Goal: Information Seeking & Learning: Learn about a topic

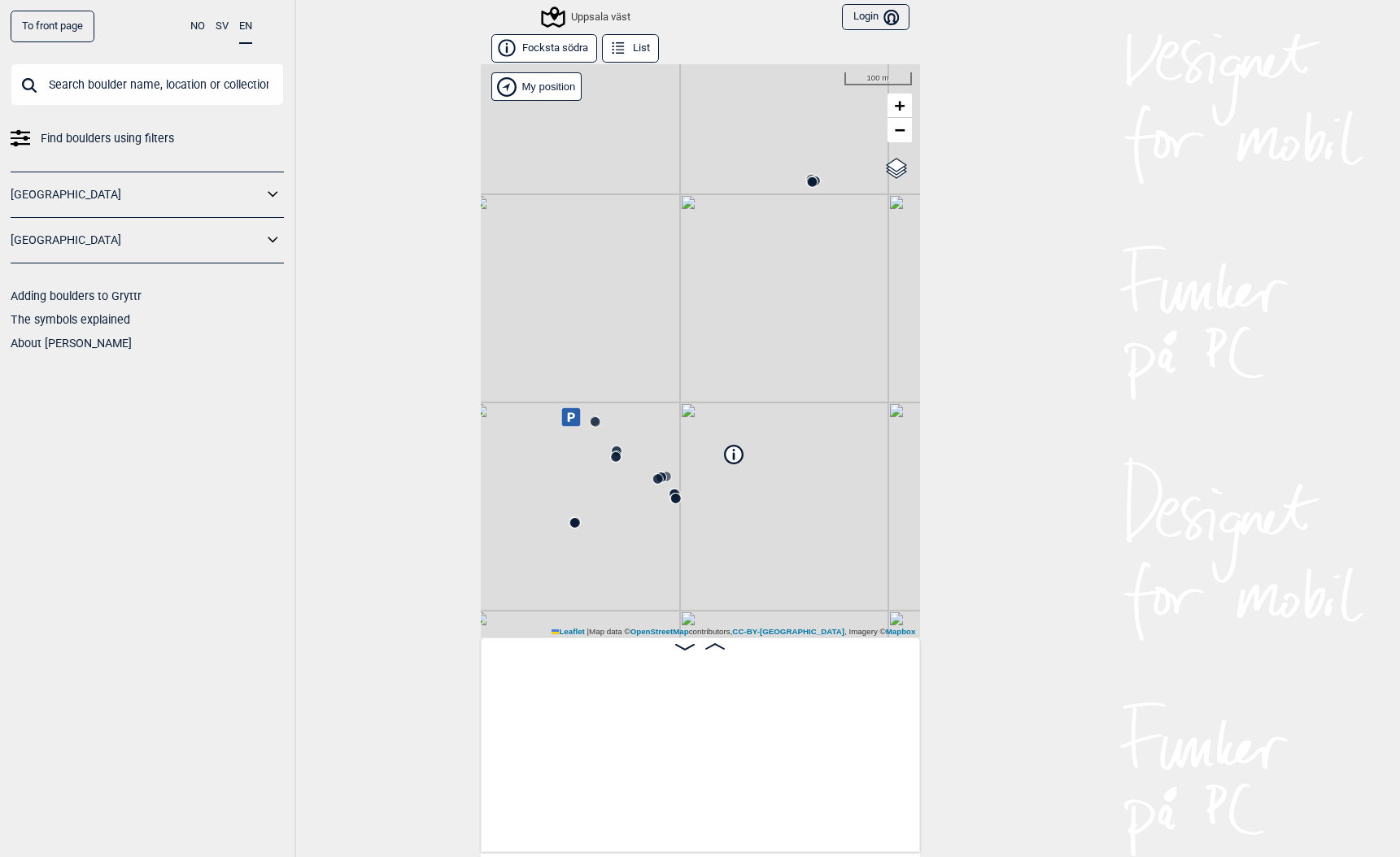
scroll to position [0, 5163]
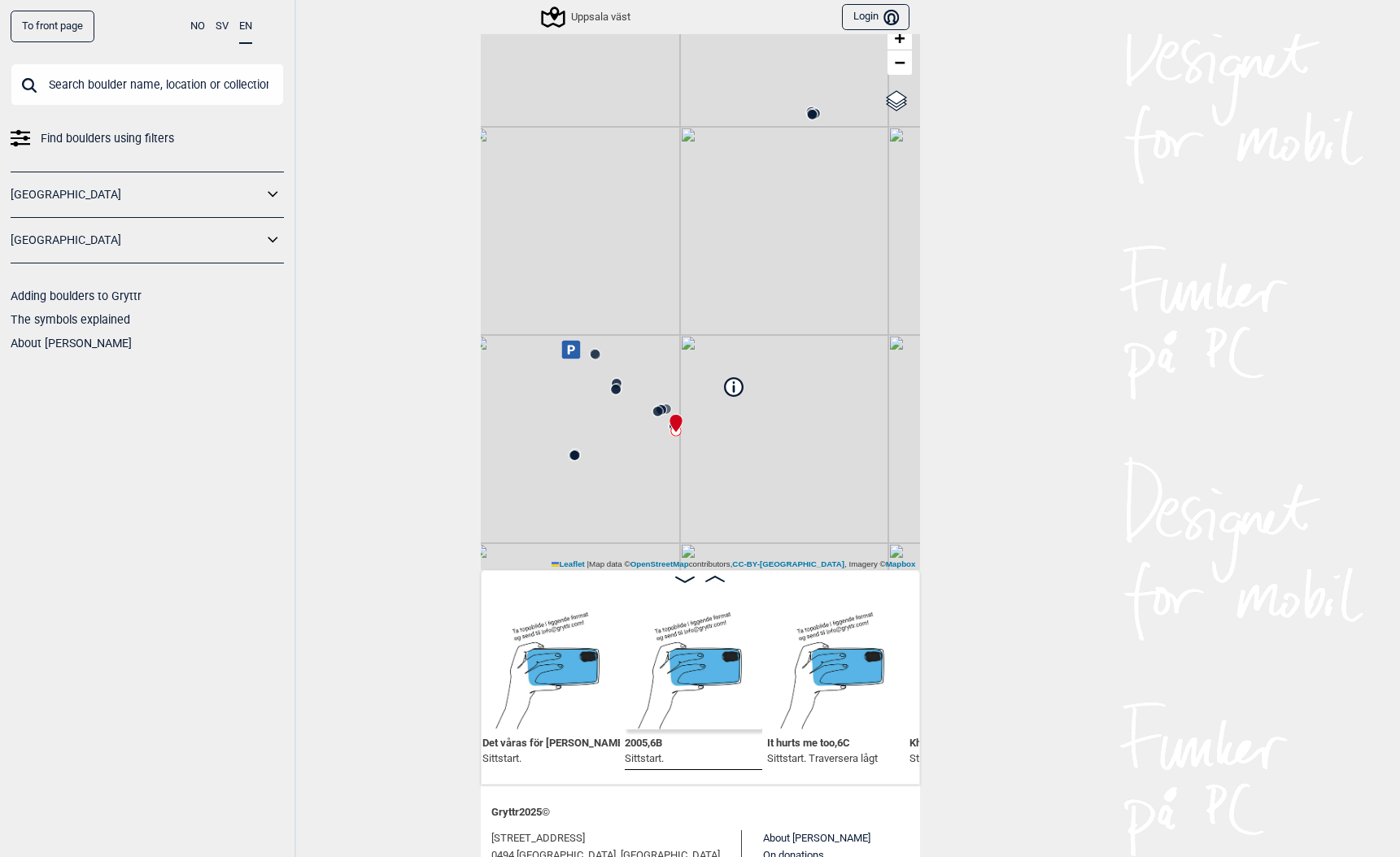
scroll to position [0, 3067]
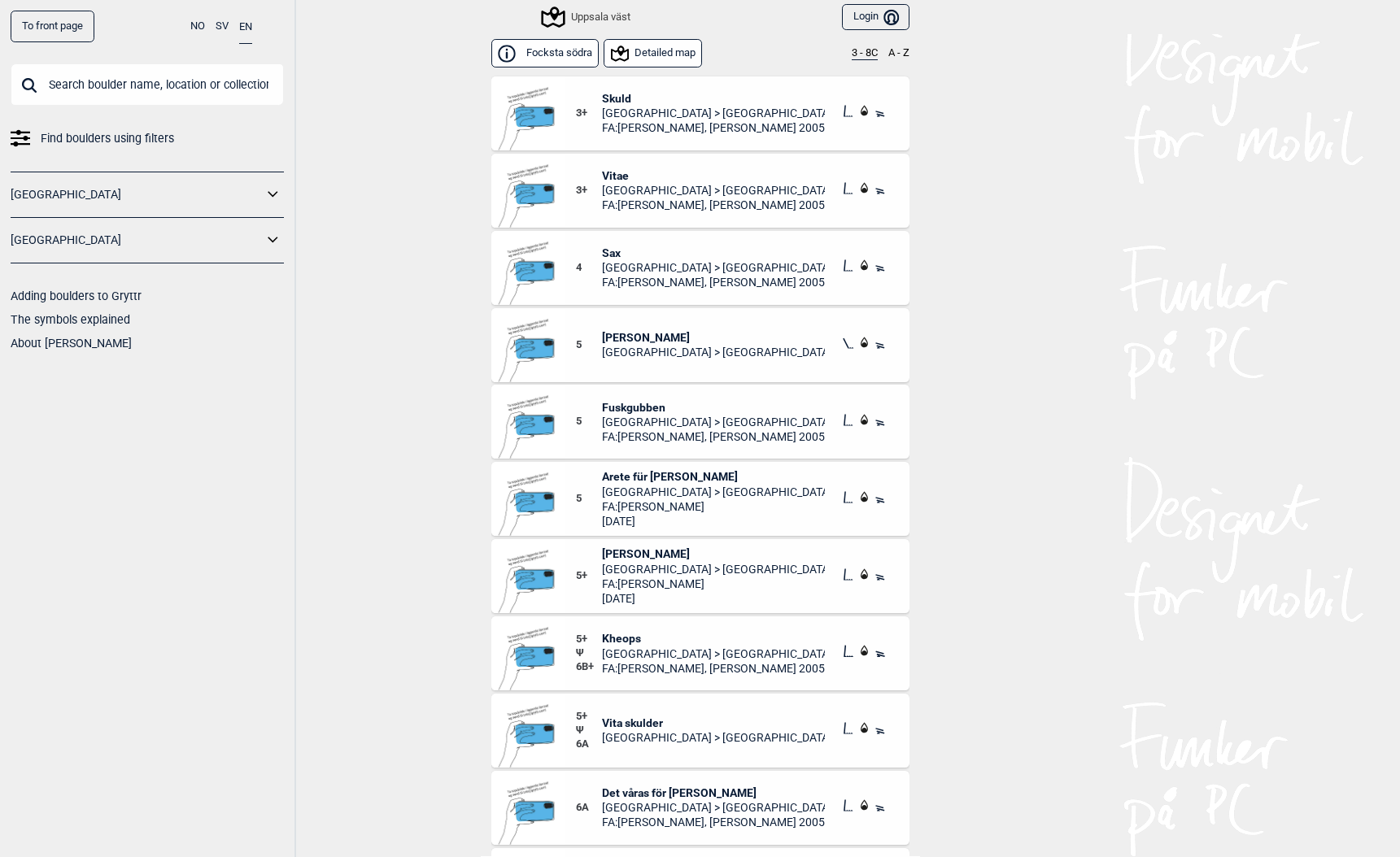
click at [646, 45] on button "Detailed map" at bounding box center [653, 54] width 99 height 29
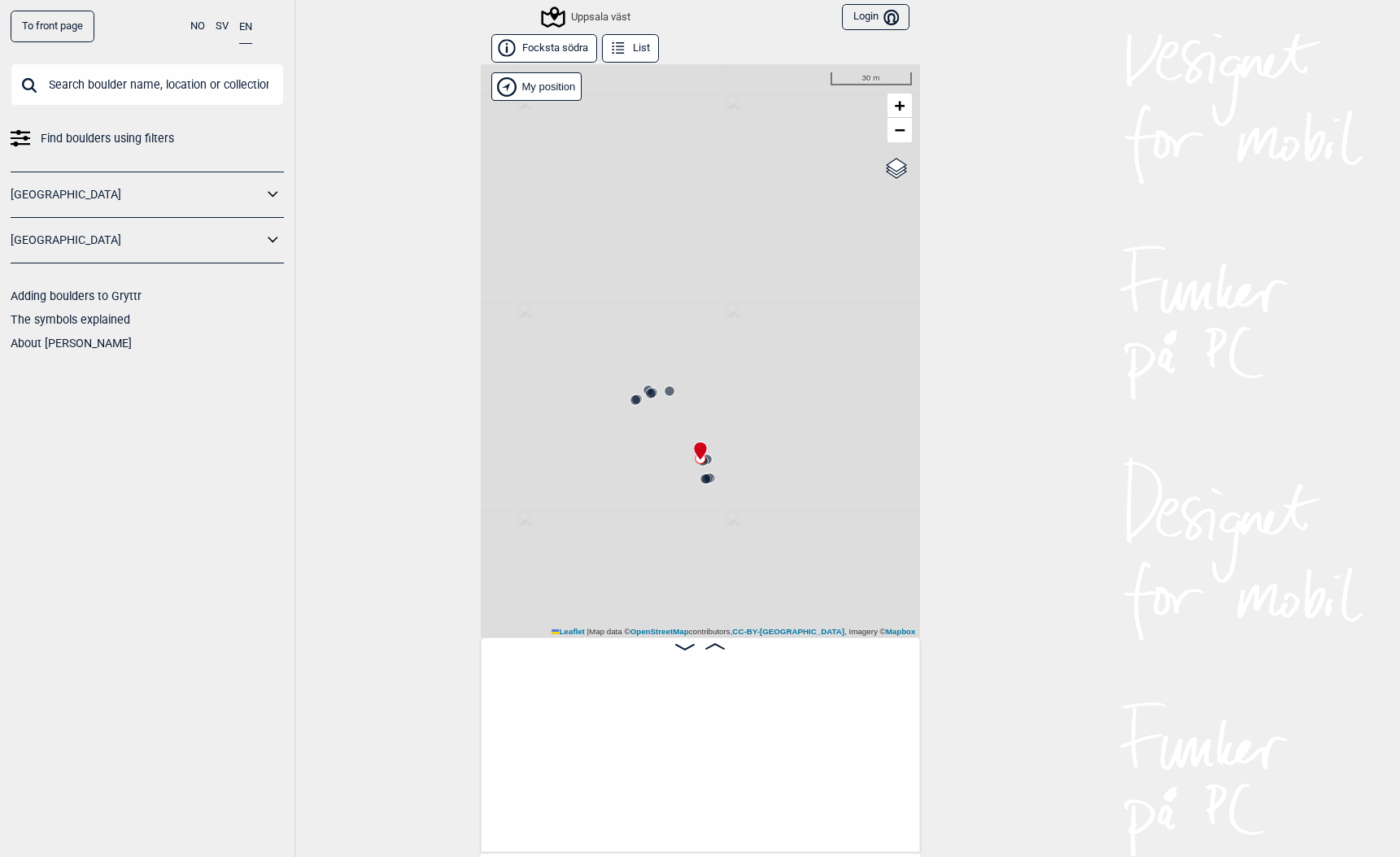
scroll to position [0, 3712]
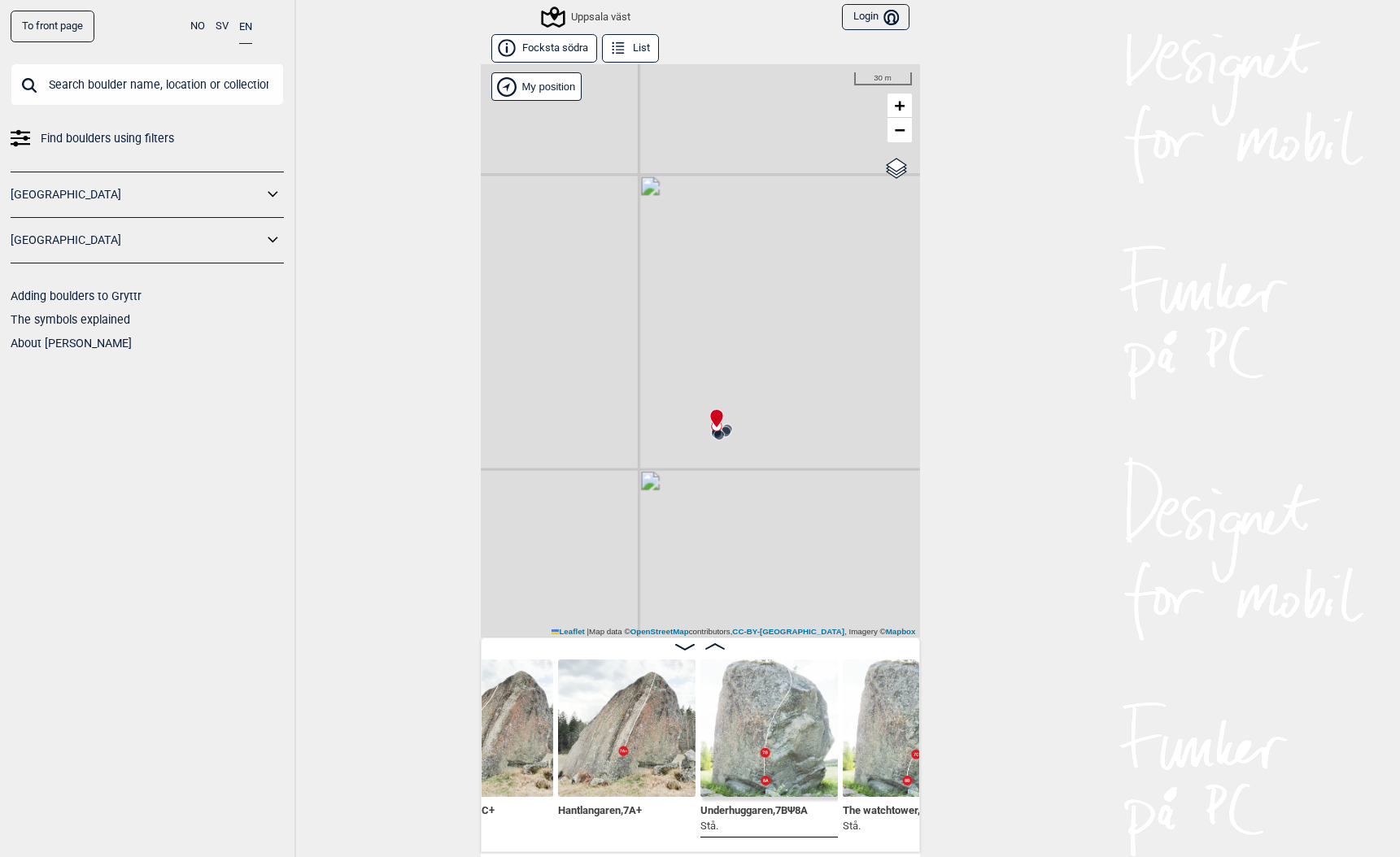
scroll to position [0, 342]
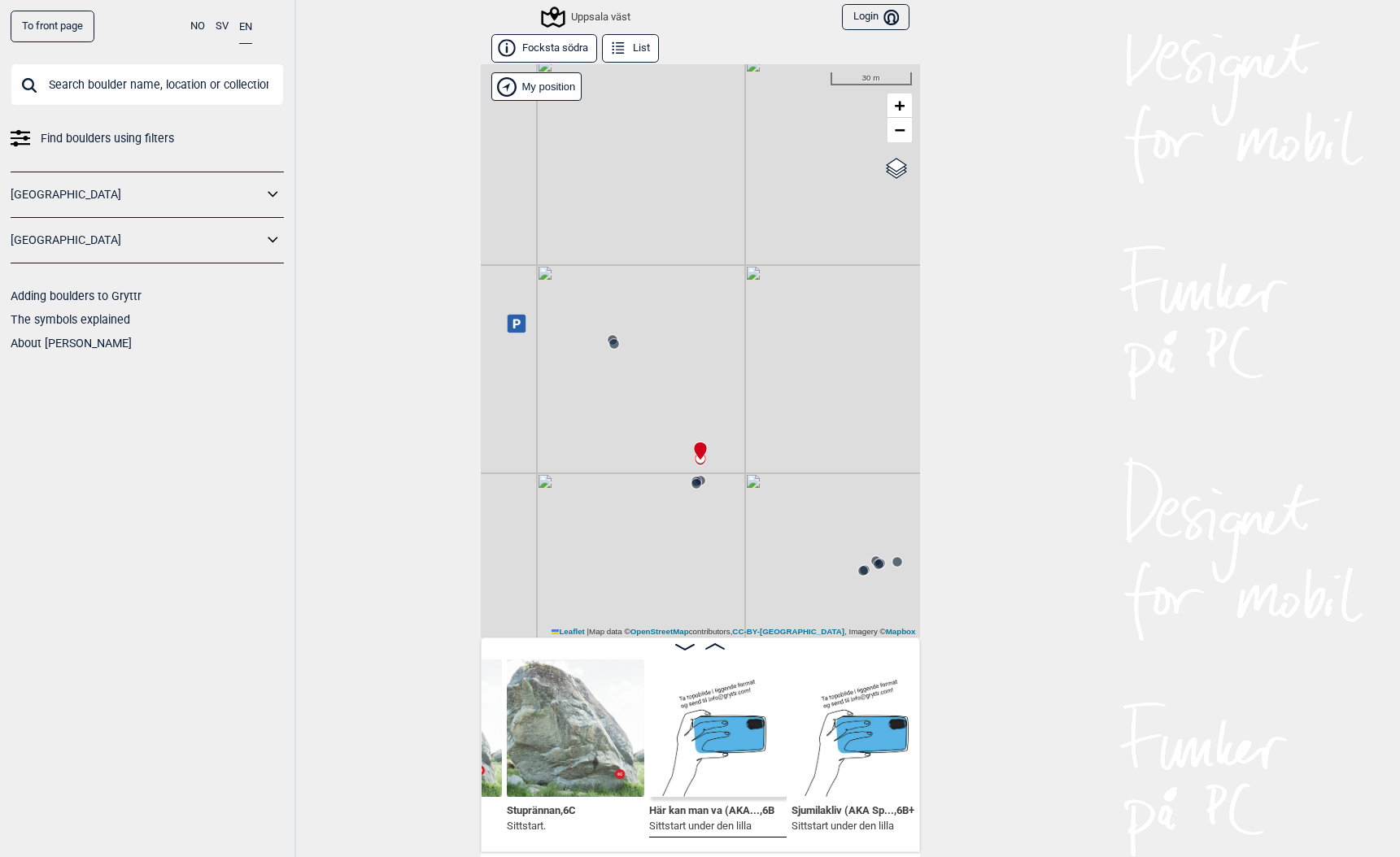
scroll to position [0, 1238]
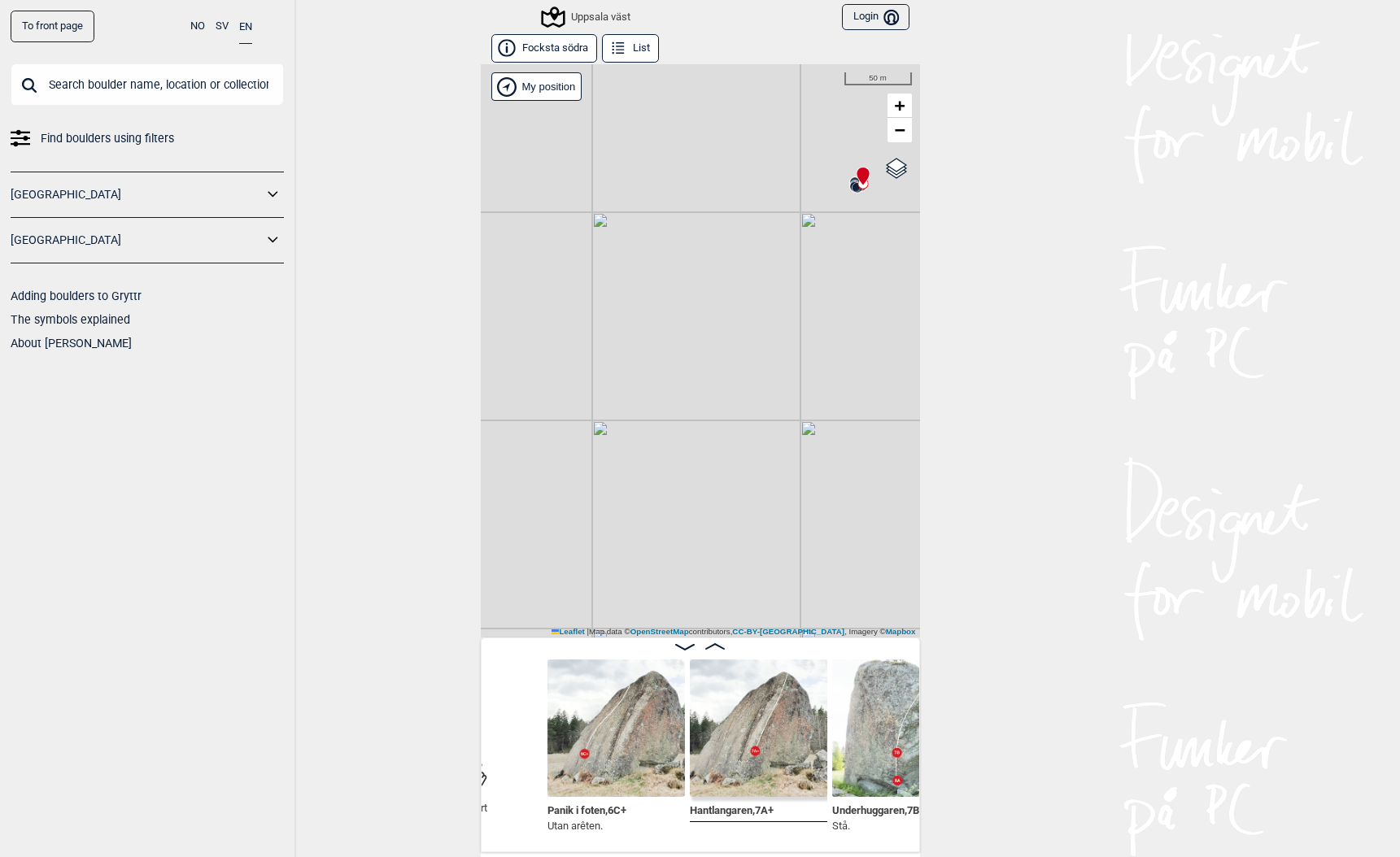
scroll to position [0, 212]
drag, startPoint x: 815, startPoint y: 240, endPoint x: 749, endPoint y: 359, distance: 136.1
click at [749, 359] on div "Uppsala väst Brukerens posisjon My position 5 m + − OpenStreetMap Google satell…" at bounding box center [700, 351] width 439 height 573
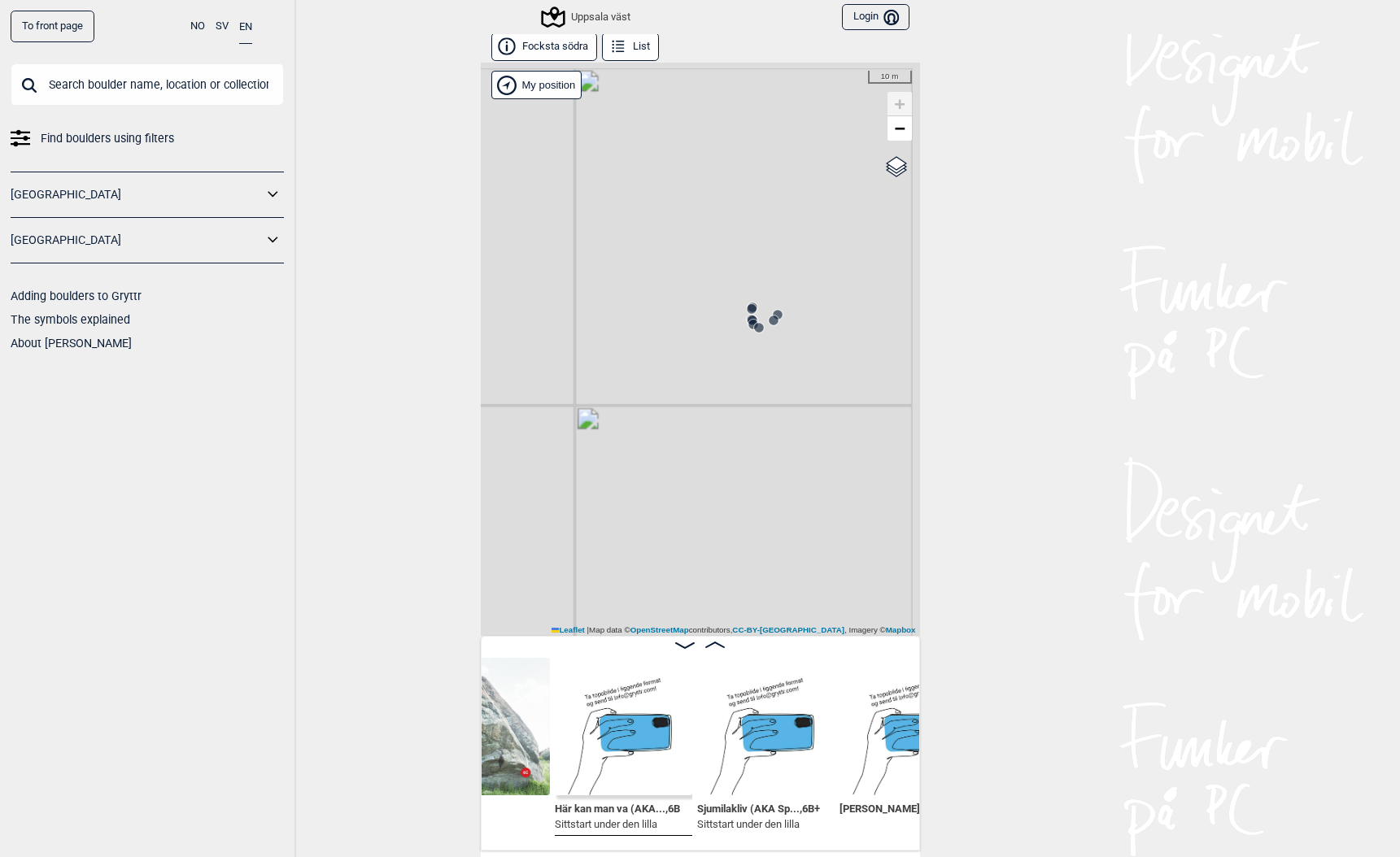
scroll to position [0, 1346]
drag, startPoint x: 661, startPoint y: 389, endPoint x: 841, endPoint y: 471, distance: 197.8
click at [840, 470] on div "Uppsala väst Brukerens posisjon My position 10 m + − OpenStreetMap Google satel…" at bounding box center [700, 349] width 439 height 573
click at [630, 293] on icon at bounding box center [636, 299] width 13 height 13
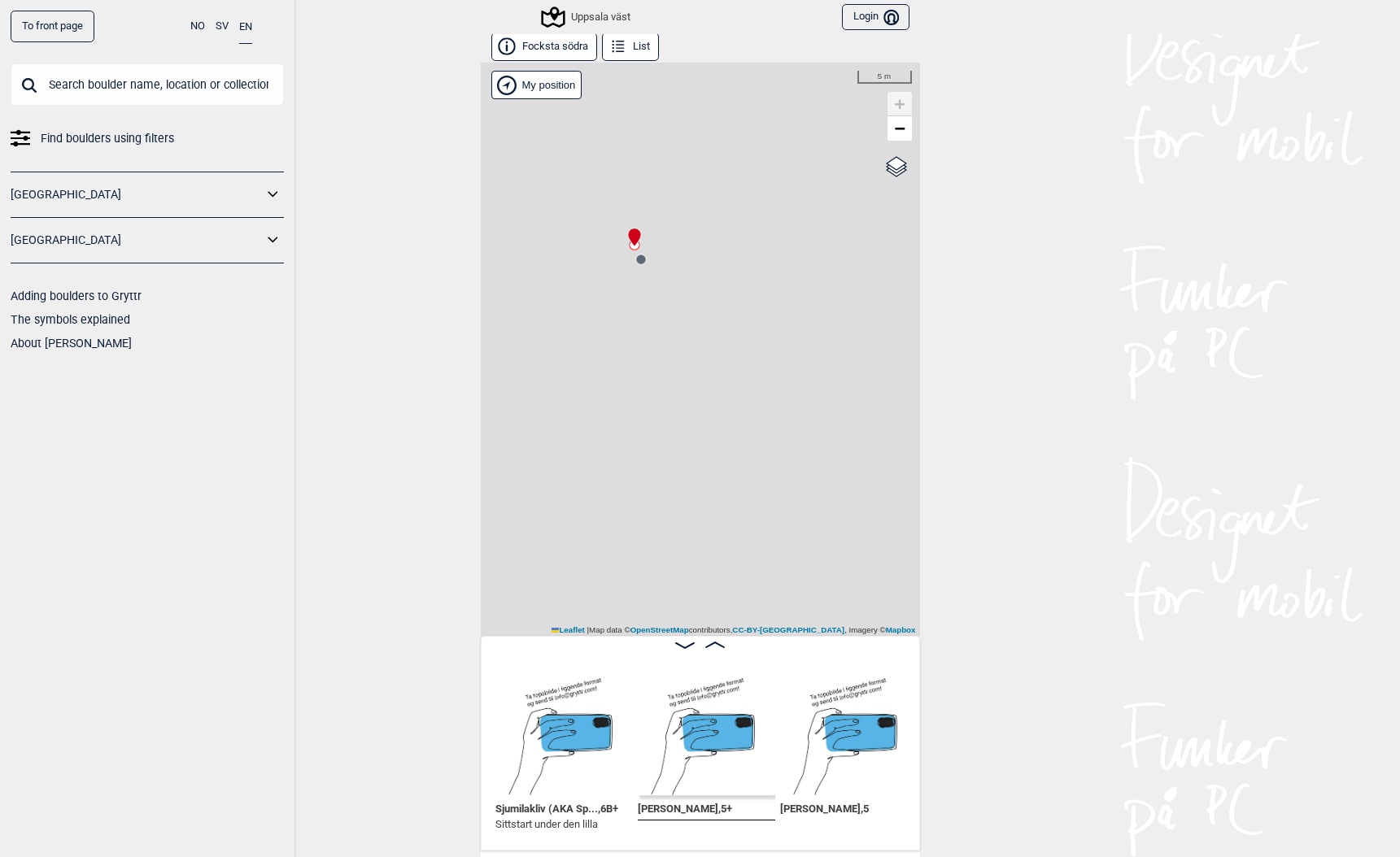
scroll to position [0, 1501]
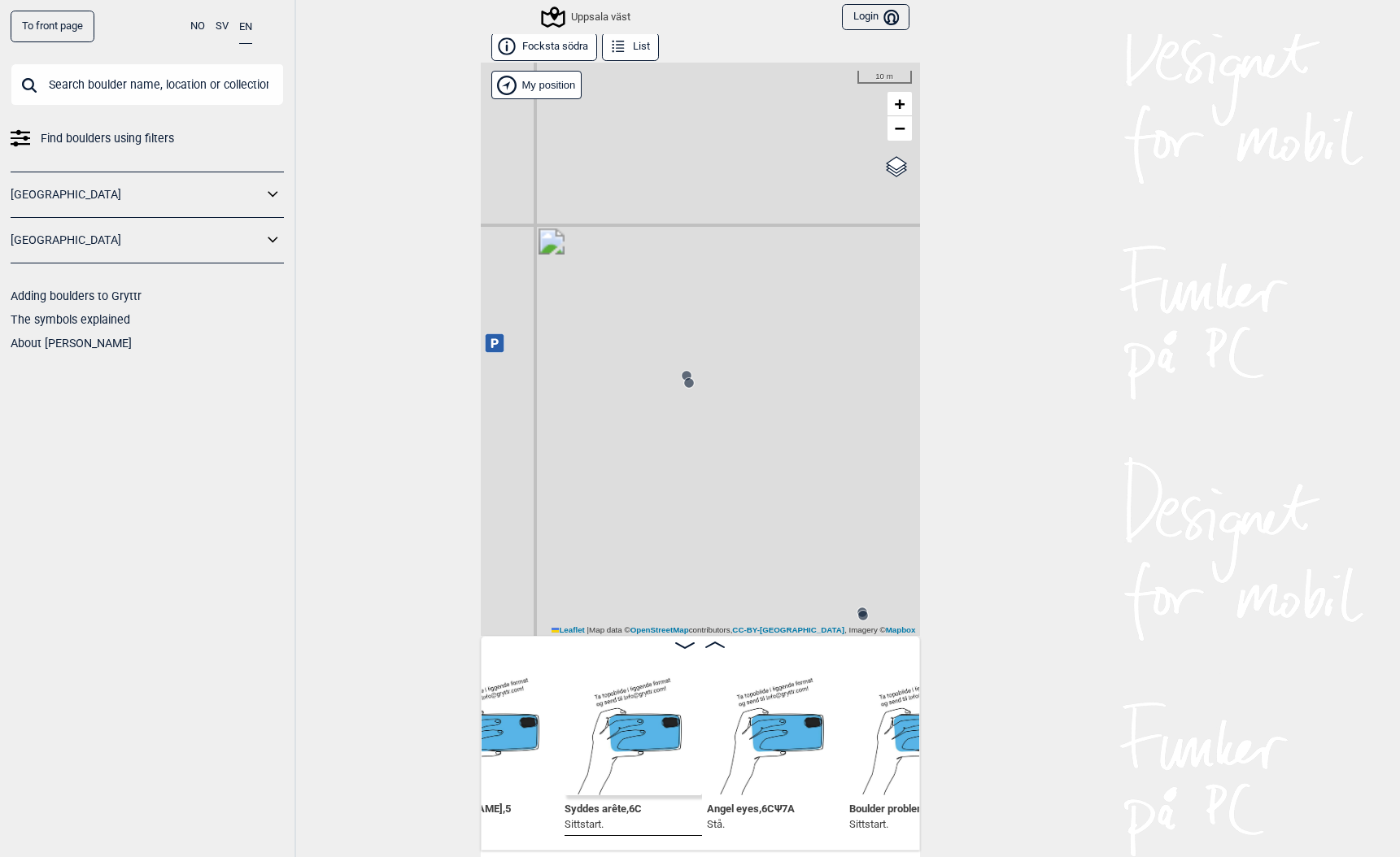
scroll to position [0, 1898]
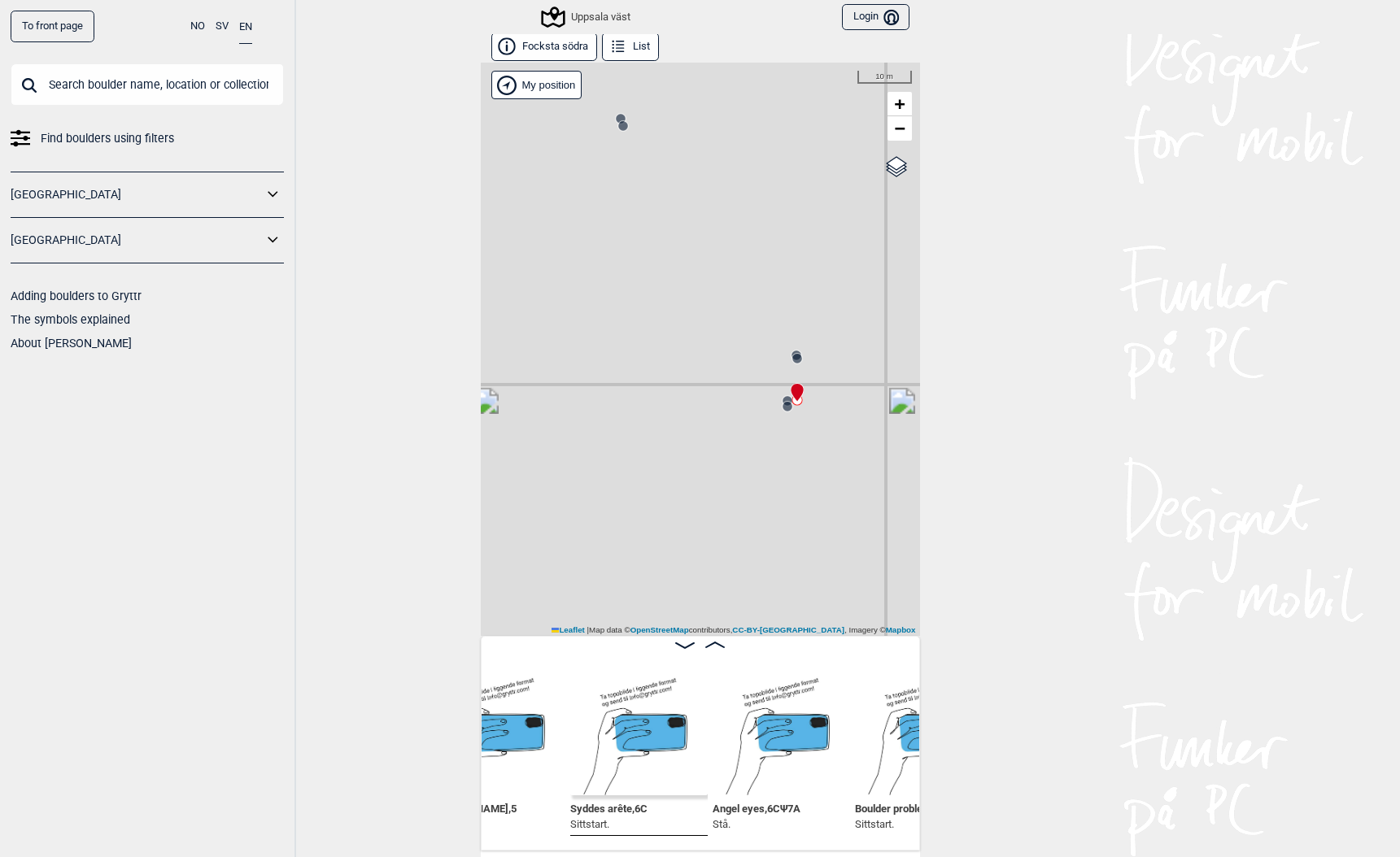
drag, startPoint x: 688, startPoint y: 555, endPoint x: 622, endPoint y: 299, distance: 264.4
click at [622, 299] on div "Uppsala väst Brukerens posisjon My position 10 m + − OpenStreetMap Google satel…" at bounding box center [700, 349] width 439 height 573
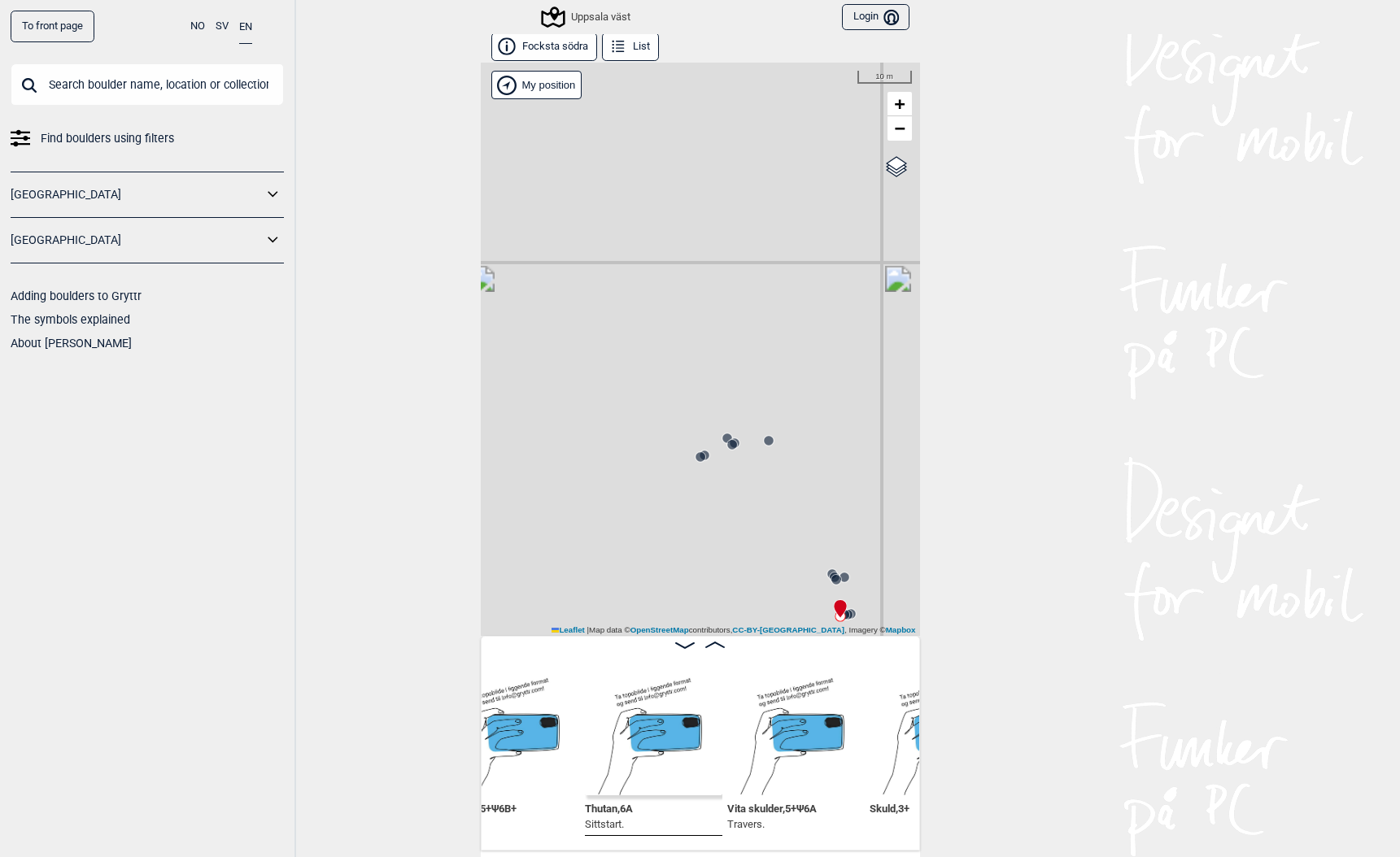
scroll to position [0, 3594]
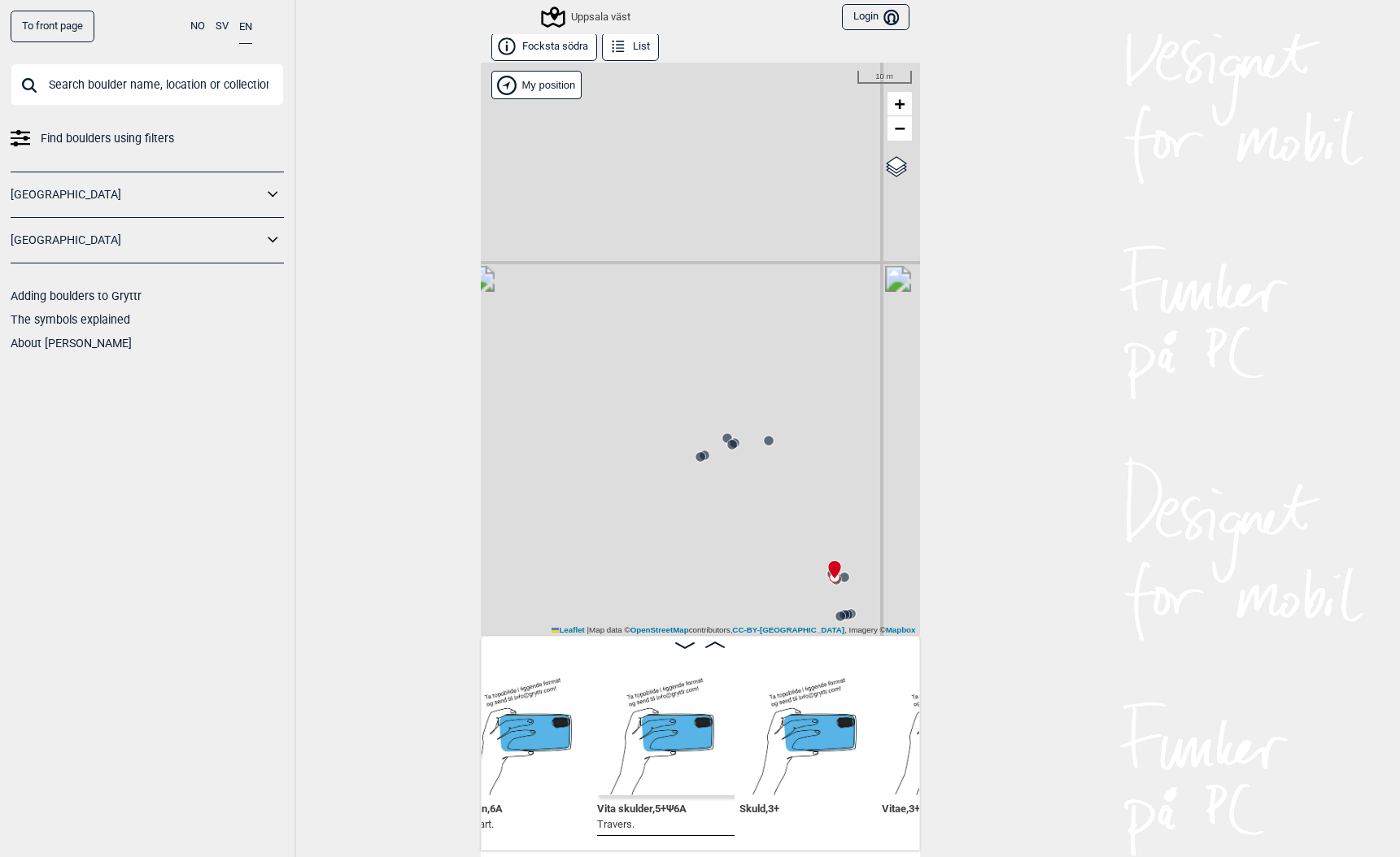
scroll to position [0, 3735]
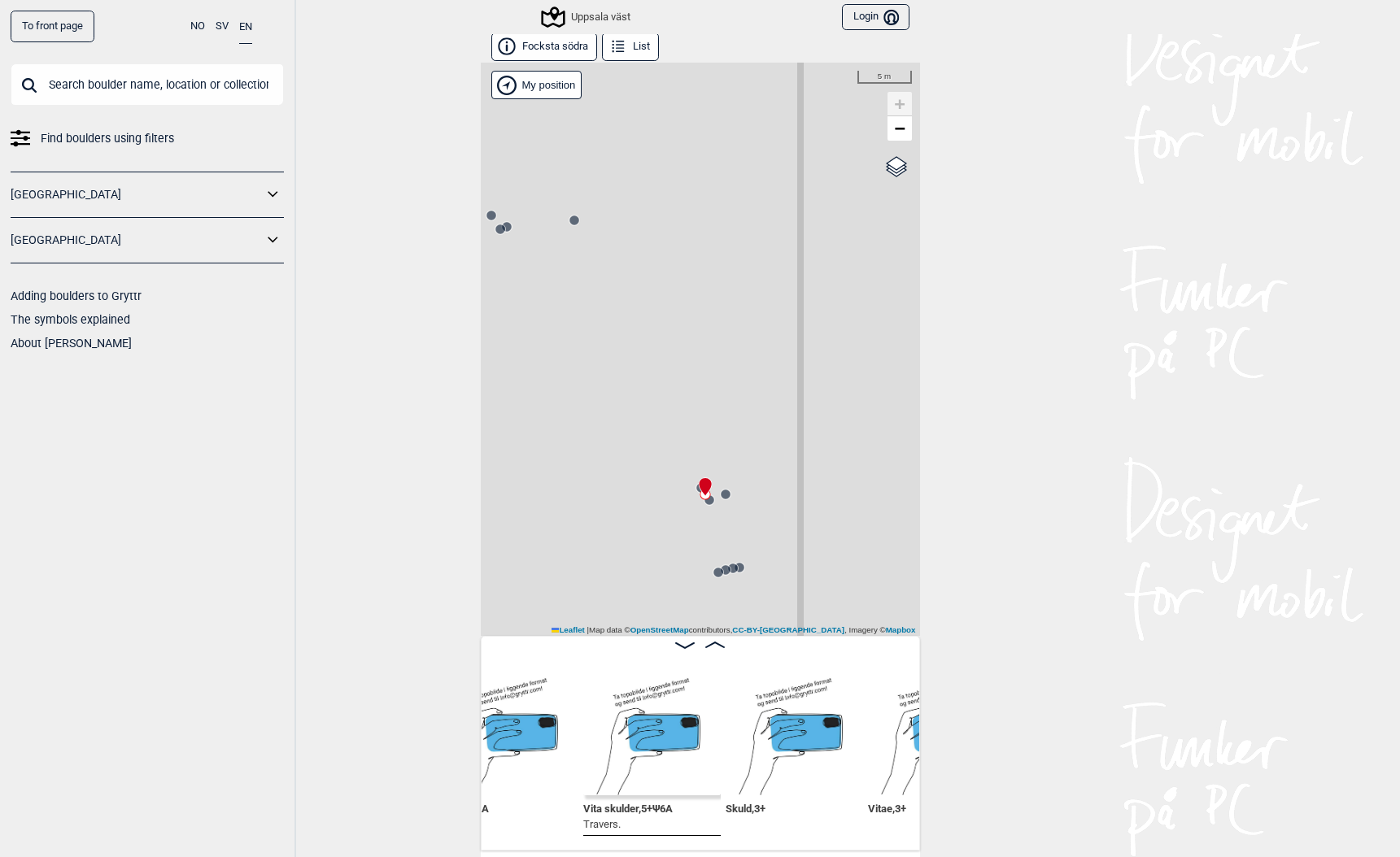
drag, startPoint x: 838, startPoint y: 572, endPoint x: 693, endPoint y: 496, distance: 163.7
click at [694, 496] on div "Uppsala väst Brukerens posisjon My position 5 m + − OpenStreetMap Google satell…" at bounding box center [700, 349] width 439 height 573
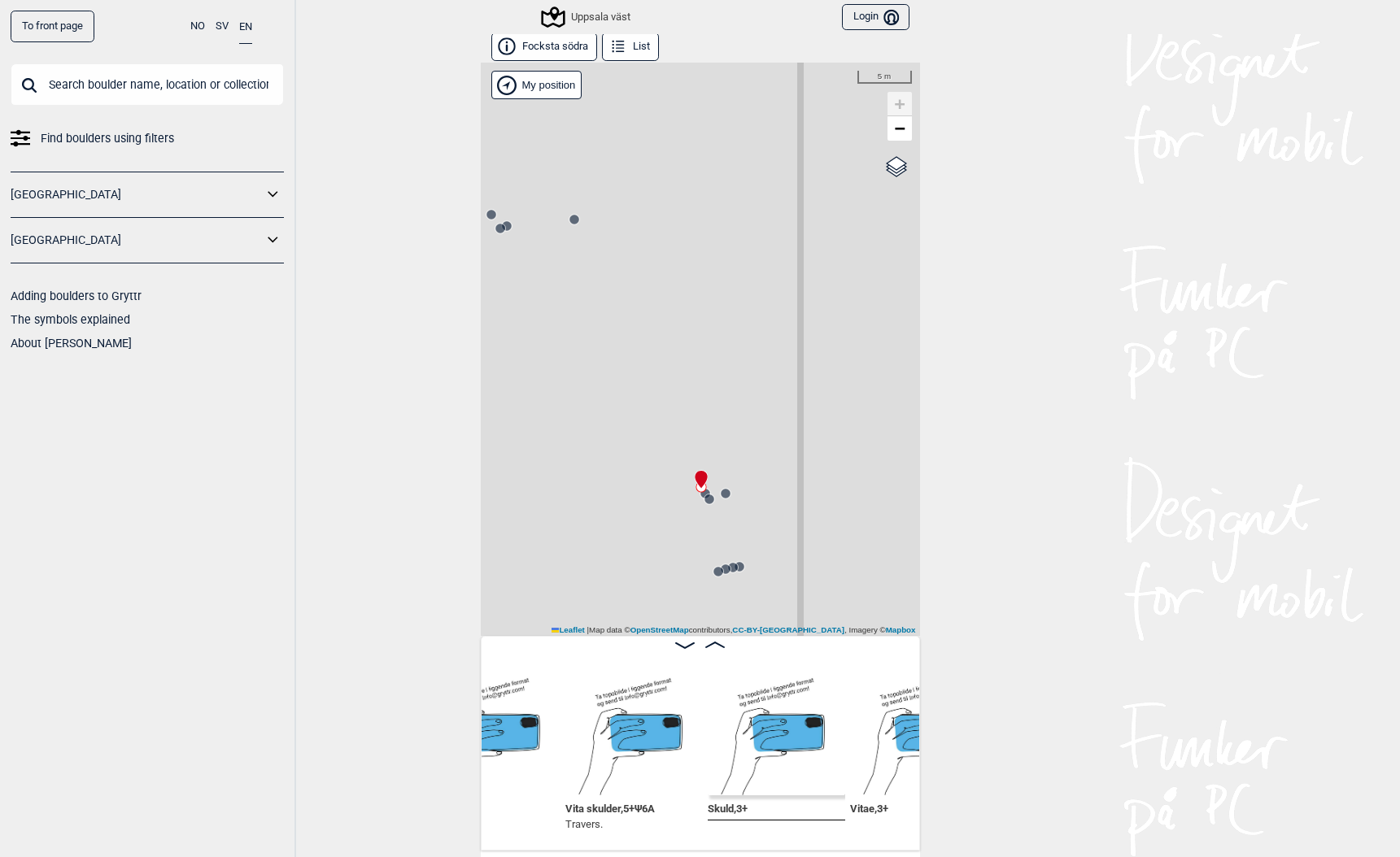
scroll to position [0, 3655]
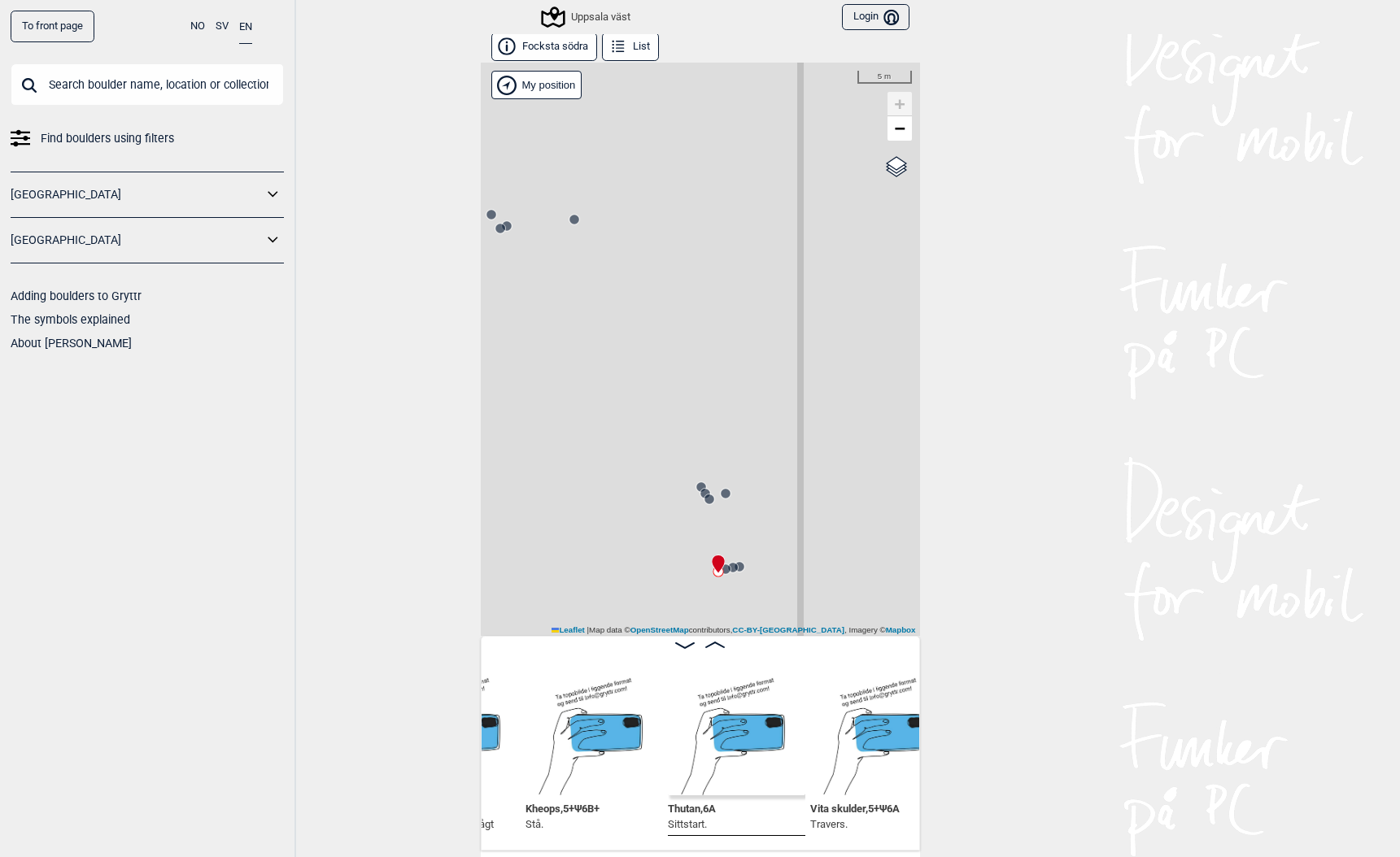
scroll to position [0, 3509]
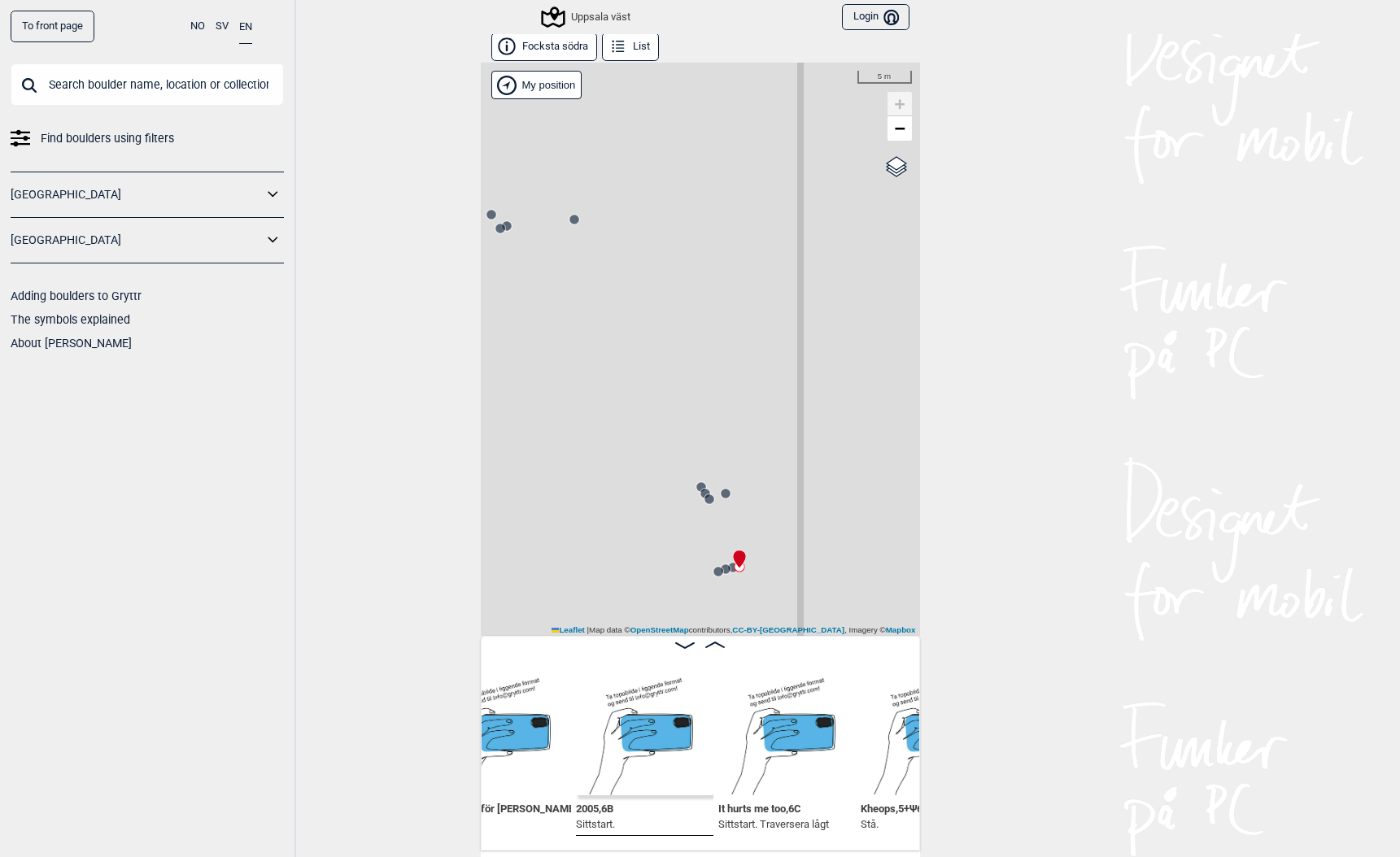
scroll to position [0, 3174]
click at [728, 491] on circle at bounding box center [725, 493] width 9 height 9
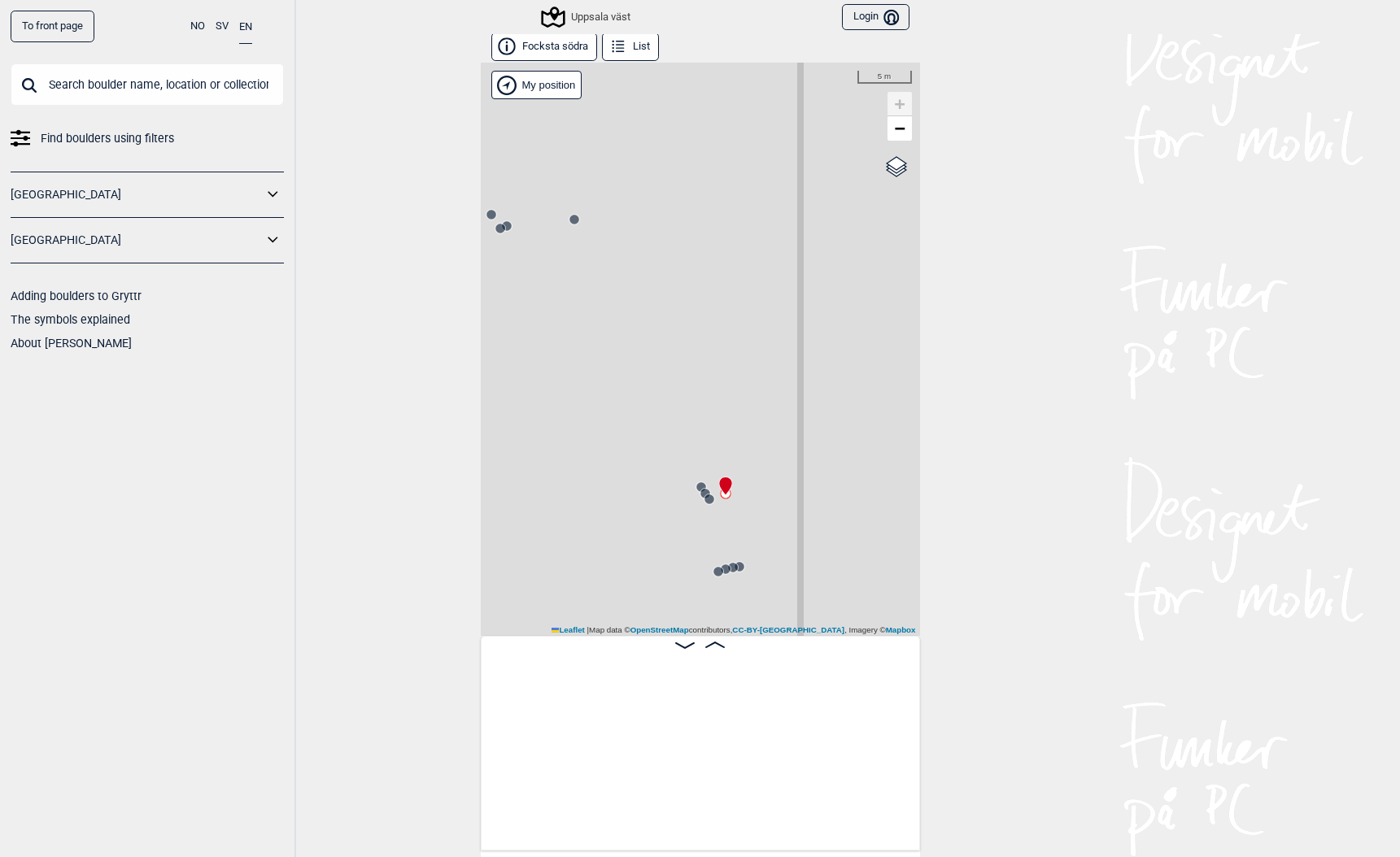
scroll to position [0, 4114]
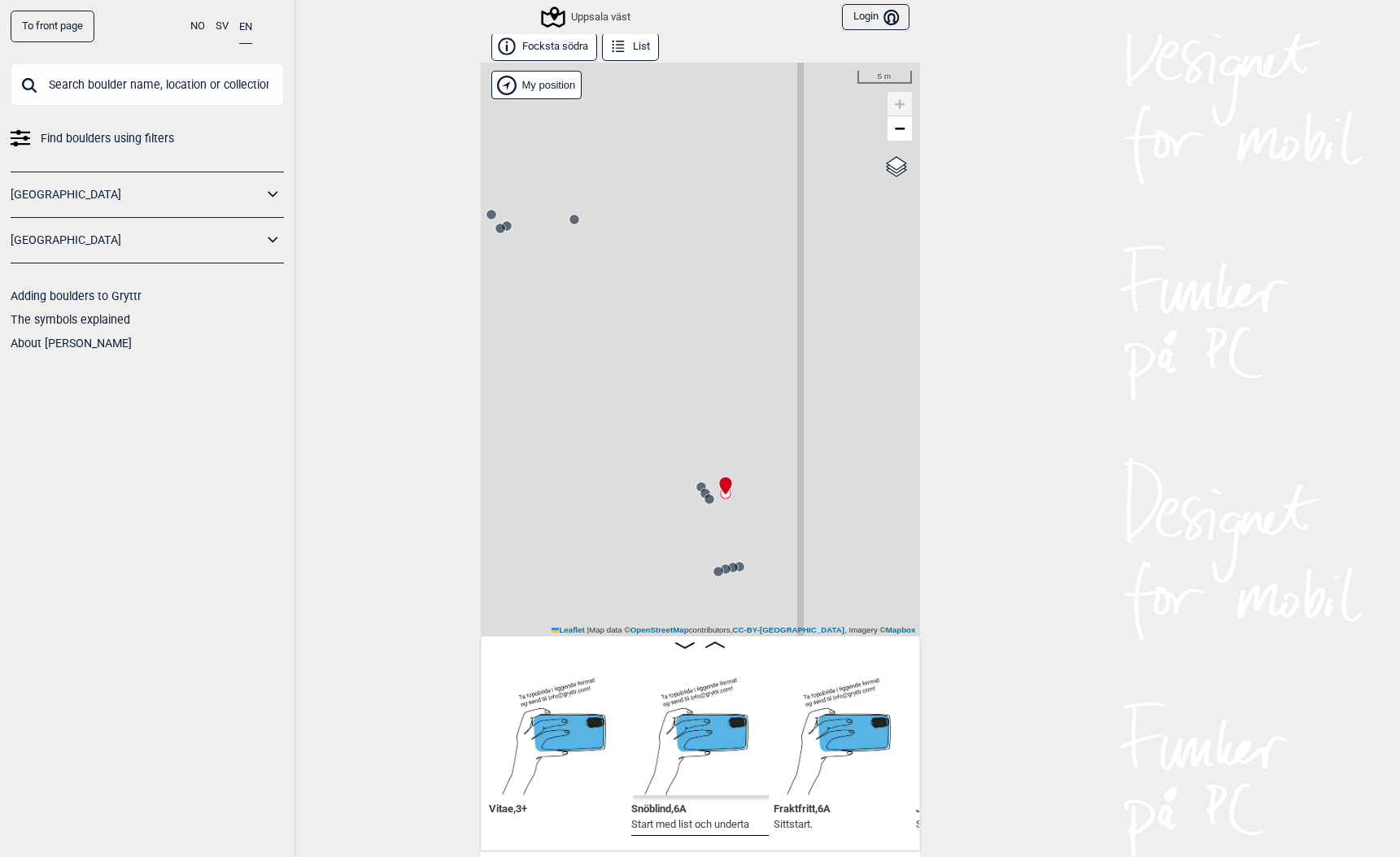
click at [696, 483] on icon at bounding box center [701, 487] width 13 height 13
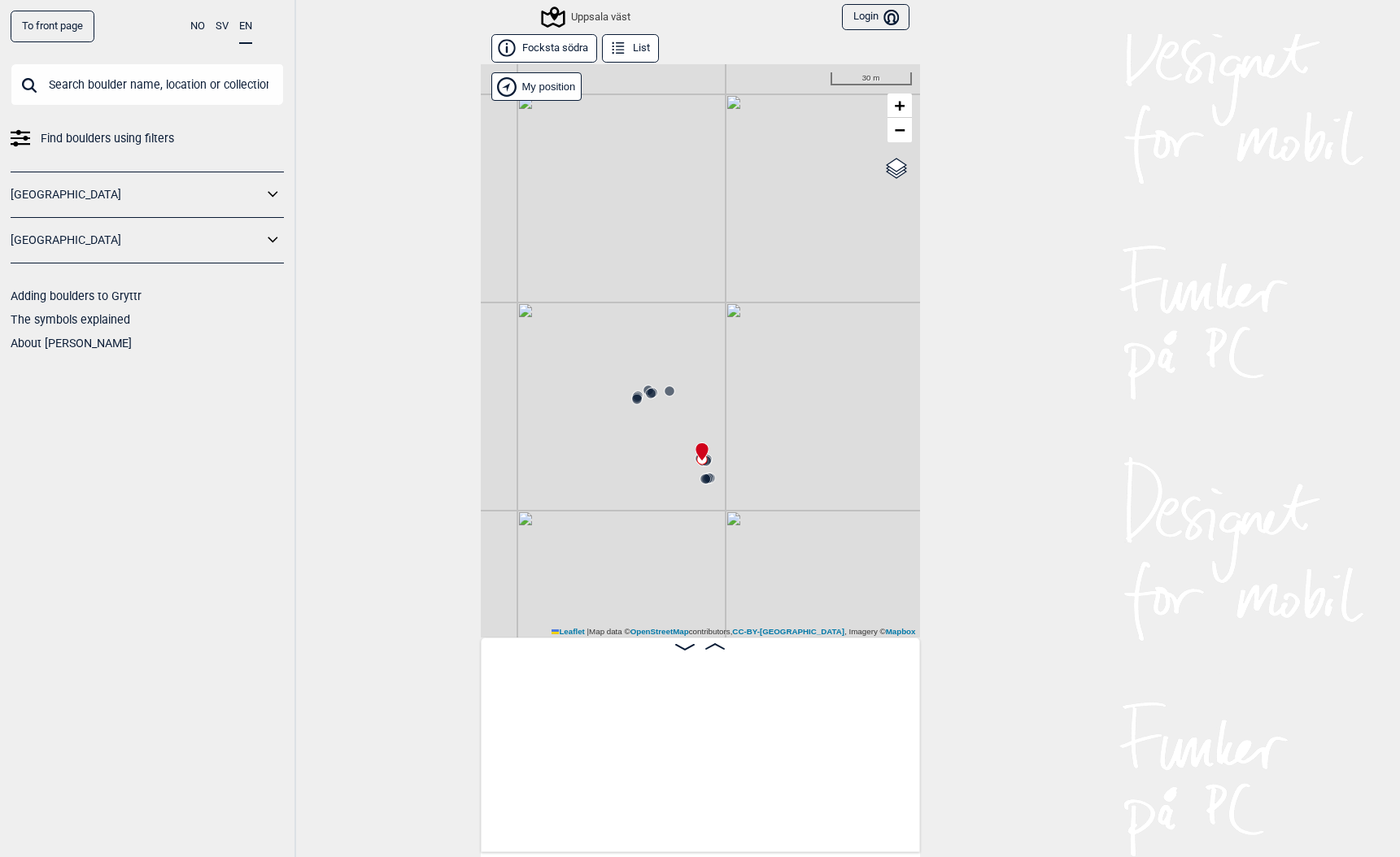
scroll to position [0, 3838]
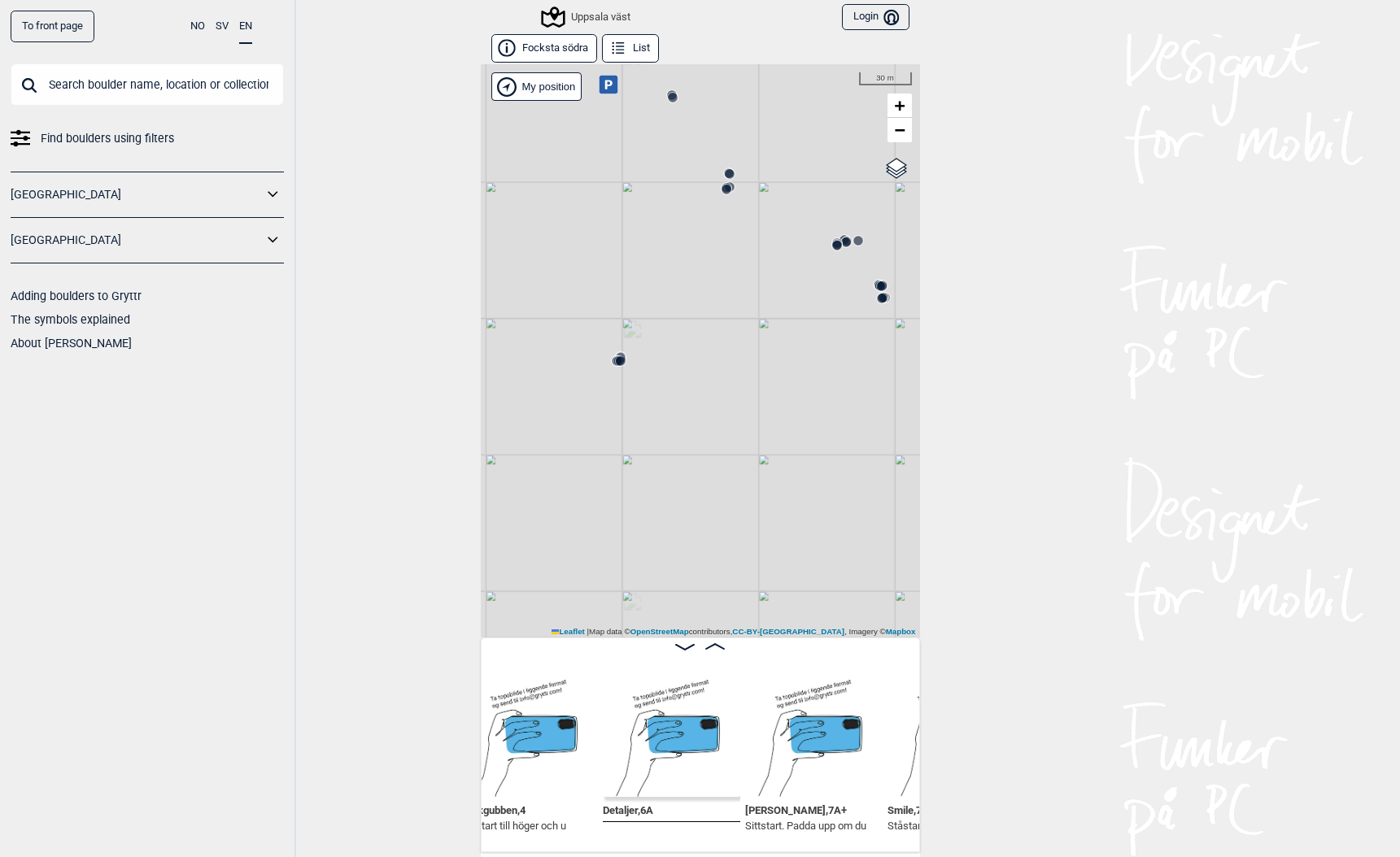
scroll to position [0, 5484]
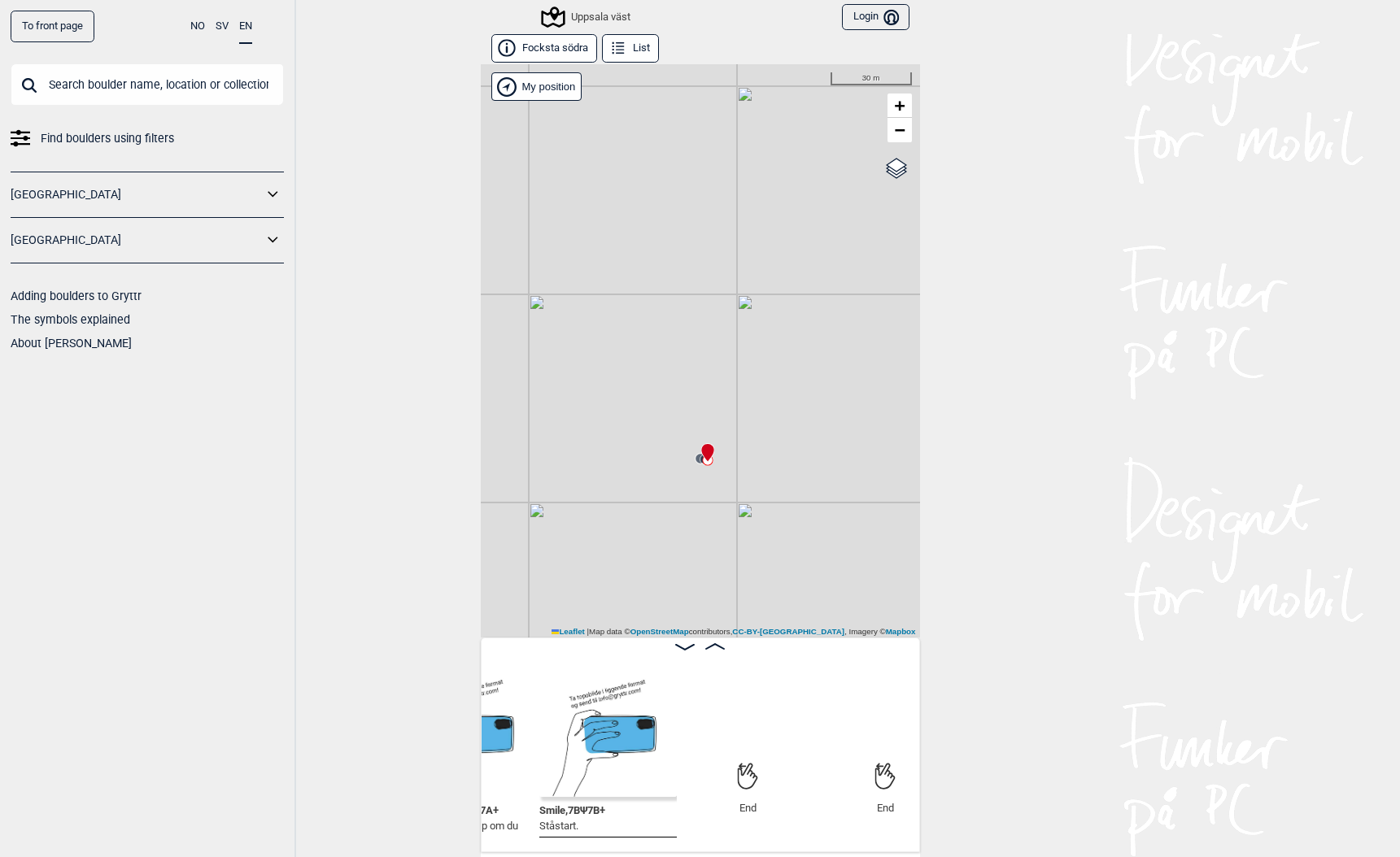
scroll to position [0, 5829]
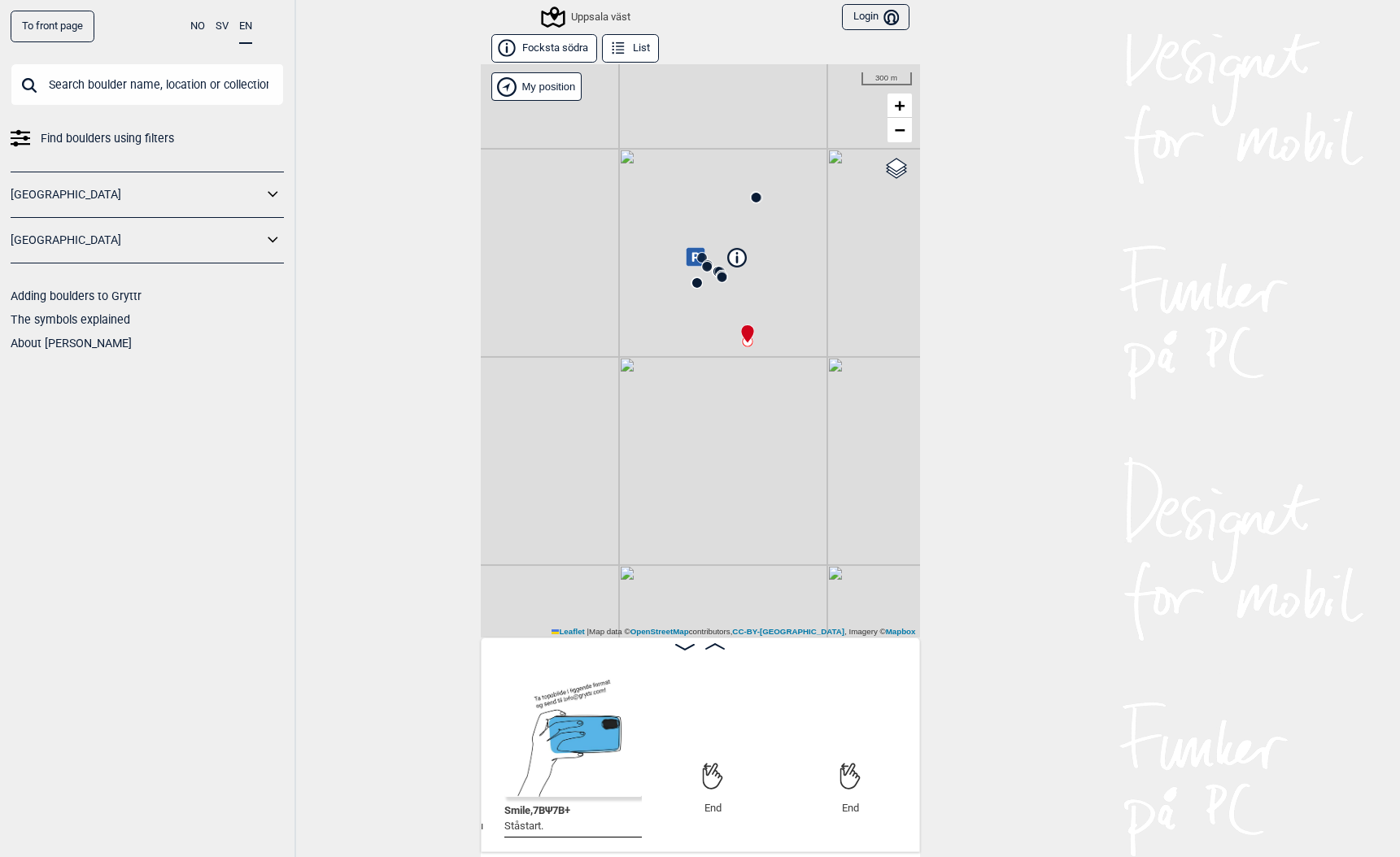
drag, startPoint x: 651, startPoint y: 588, endPoint x: 635, endPoint y: 366, distance: 222.6
click at [635, 366] on div "Uppsala väst Brukerens posisjon My position 300 m + − OpenStreetMap Google sate…" at bounding box center [700, 351] width 439 height 573
click at [530, 54] on button "Focksta södra" at bounding box center [544, 48] width 106 height 29
